Goal: Transaction & Acquisition: Purchase product/service

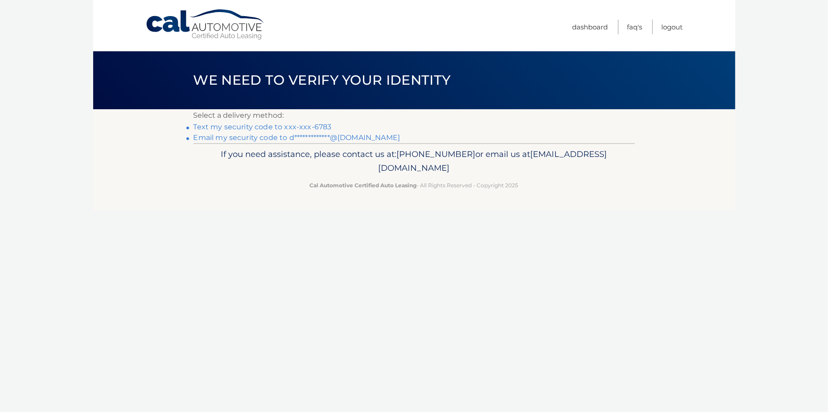
click at [305, 126] on link "Text my security code to xxx-xxx-6783" at bounding box center [262, 127] width 138 height 8
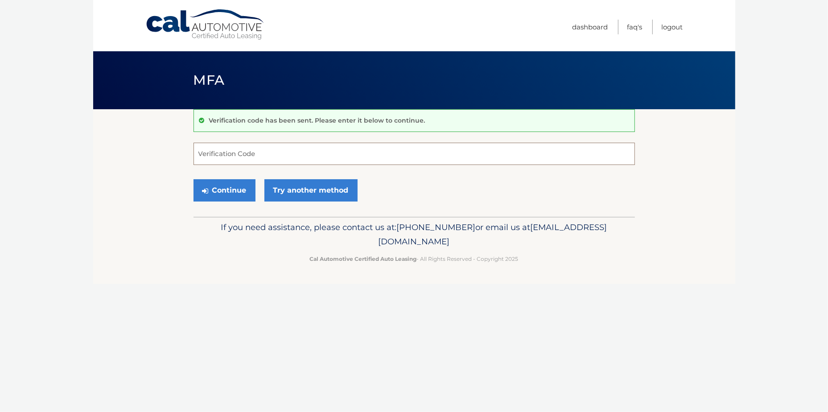
click at [245, 159] on input "Verification Code" at bounding box center [413, 154] width 441 height 22
type input "089571"
click at [293, 199] on link "Try another method" at bounding box center [310, 190] width 93 height 22
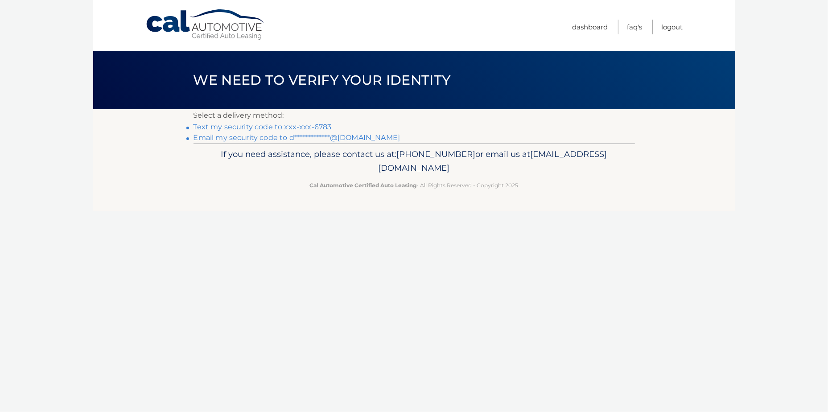
click at [263, 126] on link "Text my security code to xxx-xxx-6783" at bounding box center [262, 127] width 138 height 8
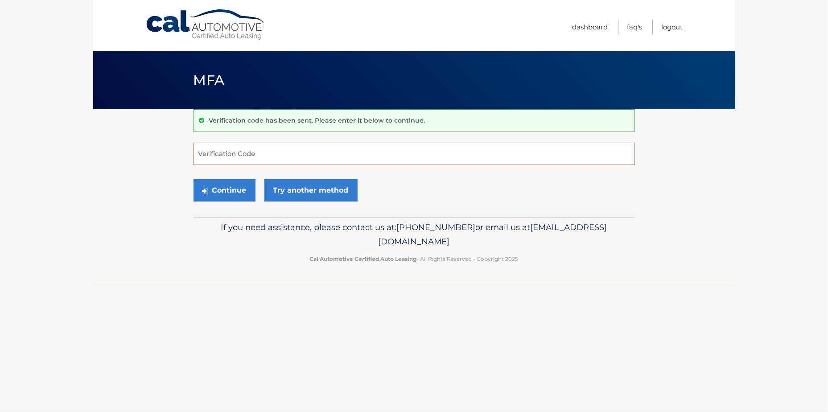
click at [229, 160] on input "Verification Code" at bounding box center [413, 154] width 441 height 22
type input "504825"
click at [235, 196] on button "Continue" at bounding box center [224, 190] width 62 height 22
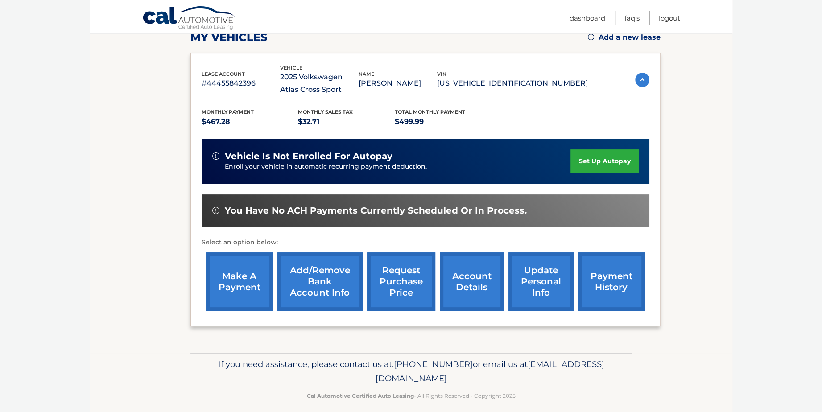
scroll to position [134, 0]
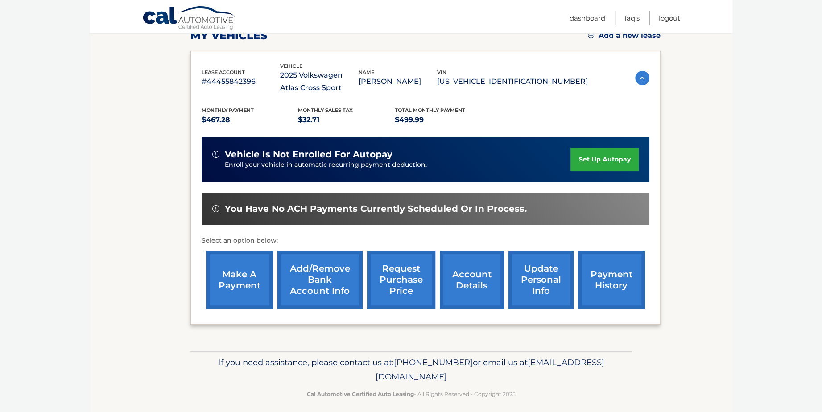
click at [224, 295] on link "make a payment" at bounding box center [239, 280] width 67 height 58
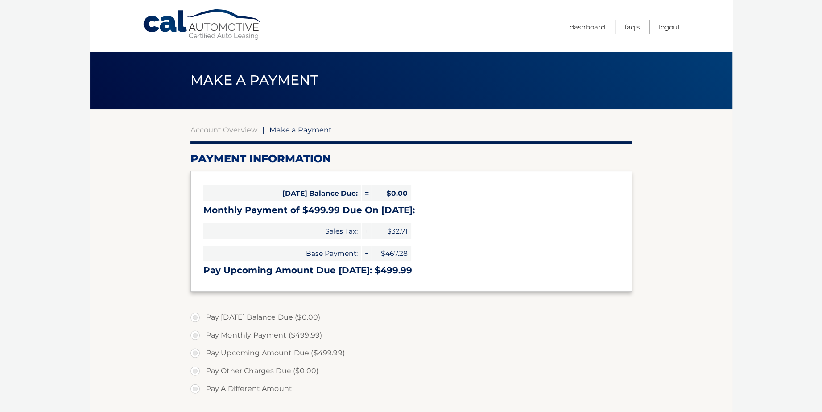
select select "MTliYmM3MzMtODk4MC00MTI4LWE1ZmUtZmMyMzdjMmZkZGU4"
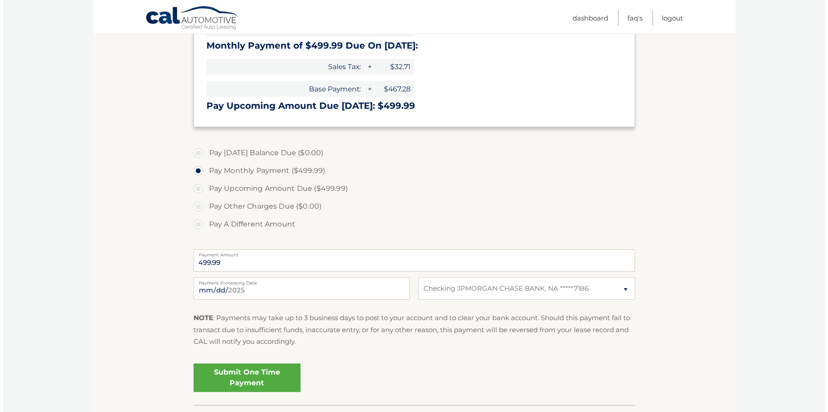
scroll to position [178, 0]
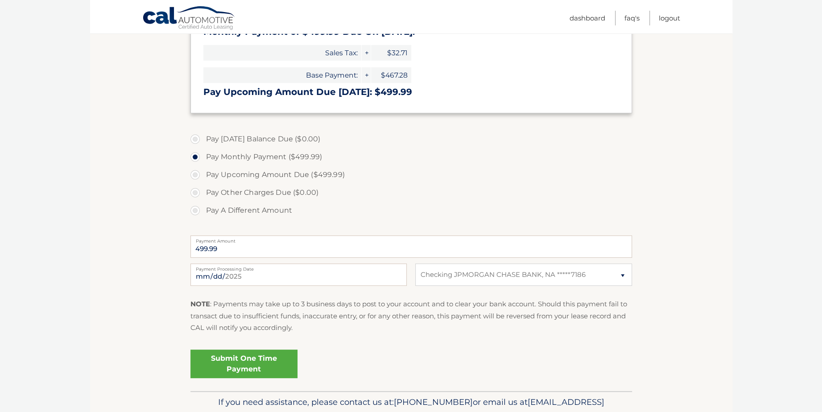
click at [196, 211] on label "Pay A Different Amount" at bounding box center [410, 210] width 441 height 18
click at [196, 211] on input "Pay A Different Amount" at bounding box center [198, 208] width 9 height 14
radio input "true"
click at [218, 249] on input "Payment Amount" at bounding box center [410, 246] width 441 height 22
type input "100.00"
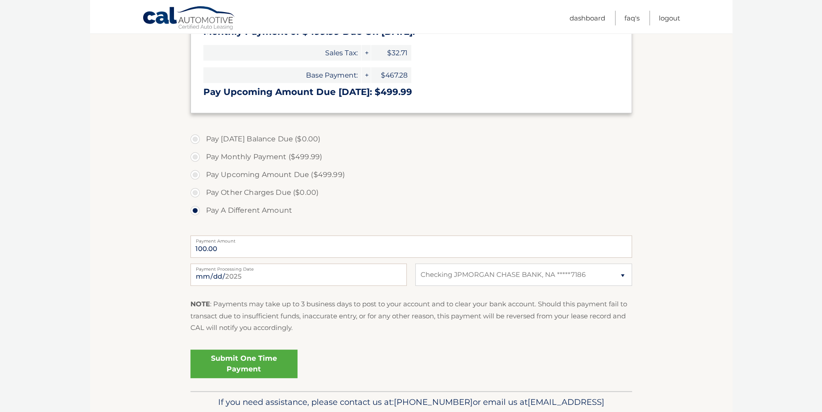
click at [243, 360] on link "Submit One Time Payment" at bounding box center [243, 363] width 107 height 29
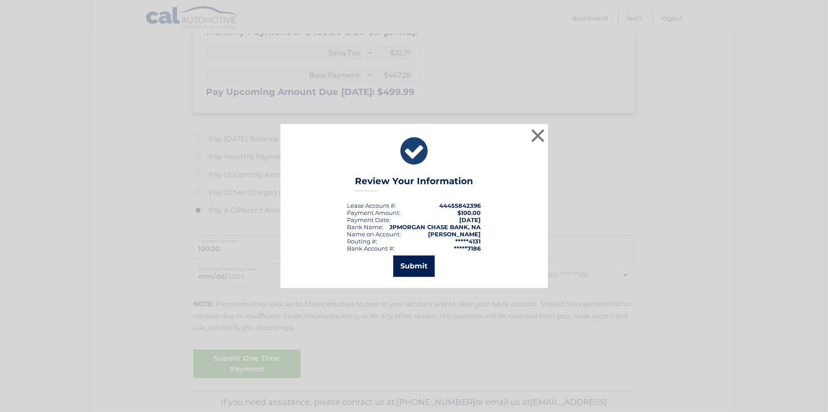
click at [415, 274] on button "Submit" at bounding box center [413, 265] width 41 height 21
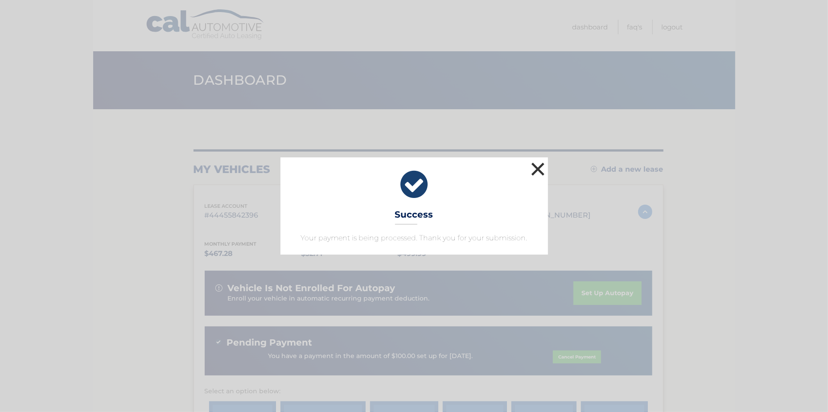
click at [532, 164] on button "×" at bounding box center [538, 169] width 18 height 18
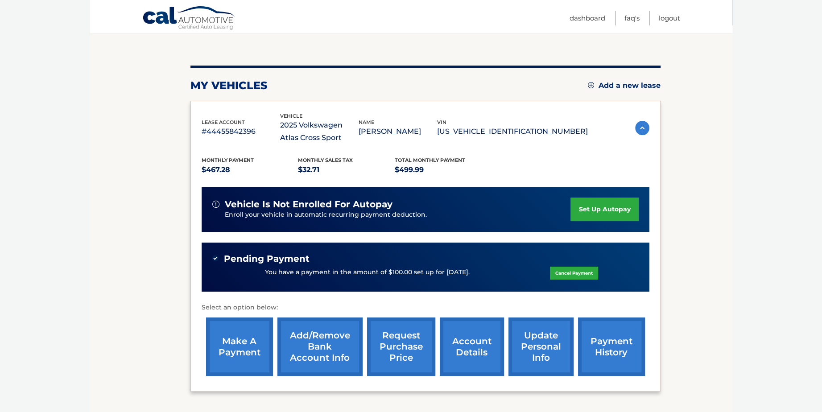
scroll to position [112, 0]
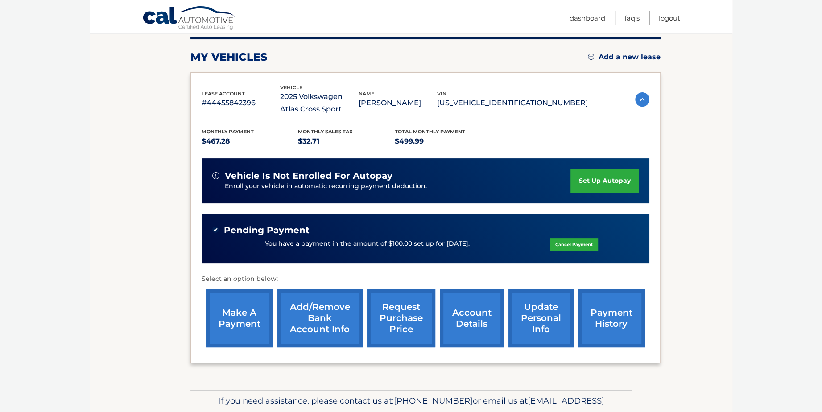
click at [604, 325] on link "payment history" at bounding box center [611, 318] width 67 height 58
